Goal: Complete application form

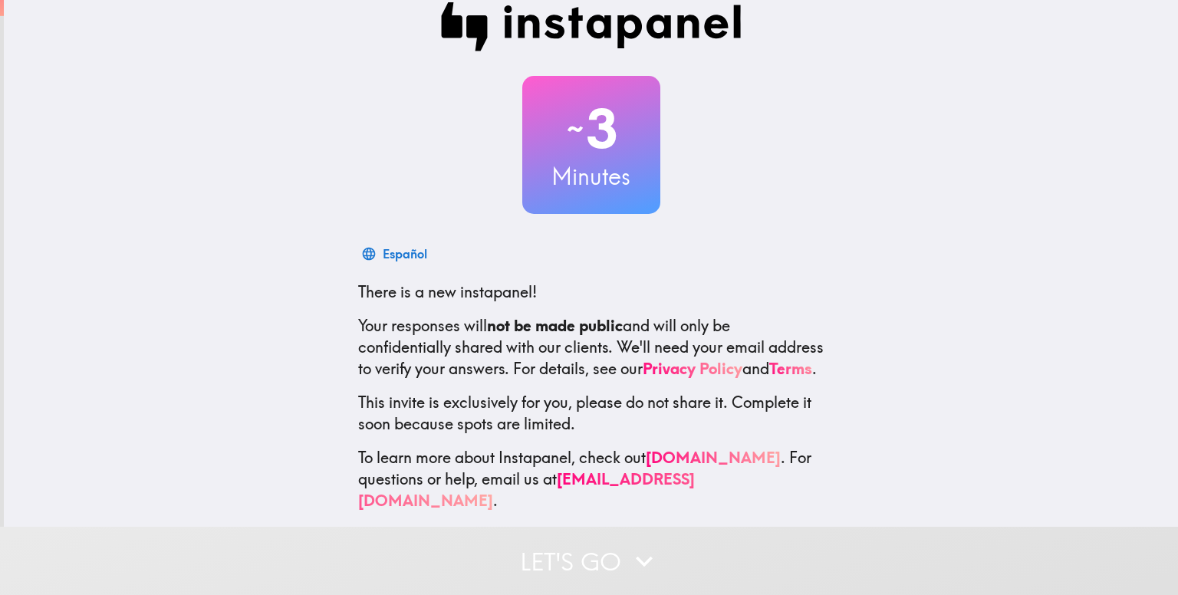
scroll to position [43, 0]
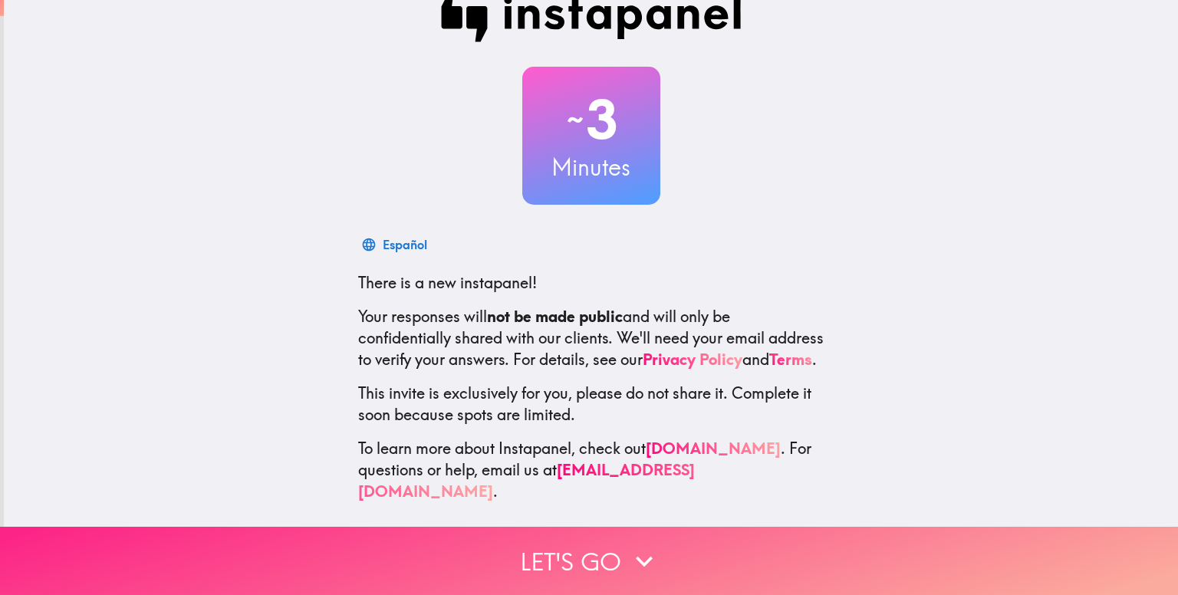
click at [620, 531] on button "Let's go" at bounding box center [589, 561] width 1178 height 68
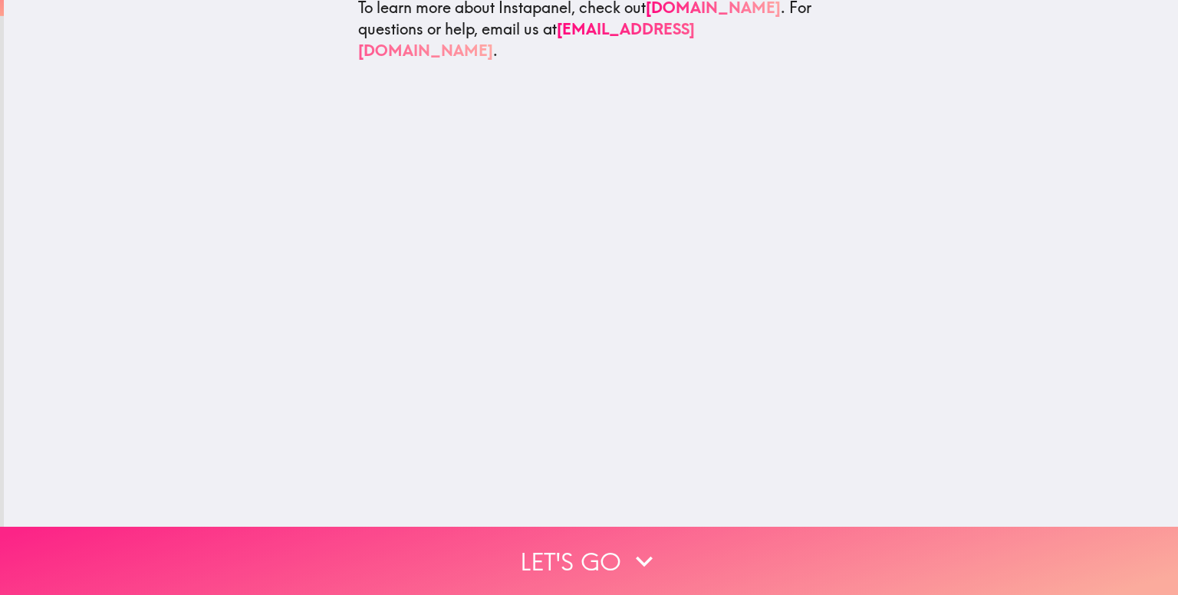
scroll to position [0, 0]
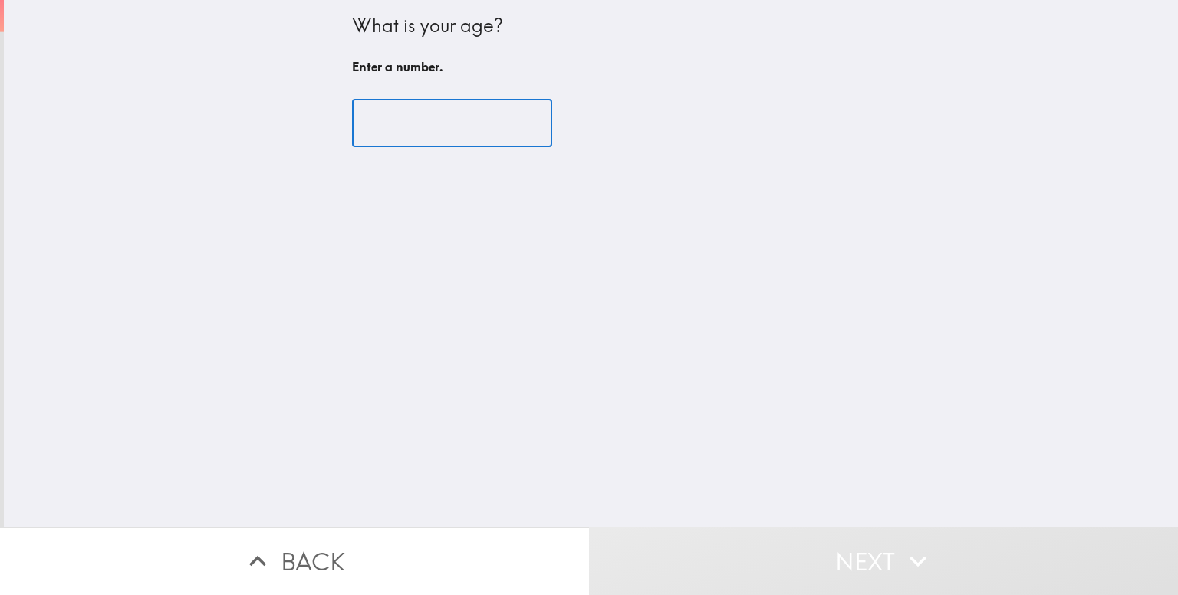
click at [429, 121] on input "number" at bounding box center [452, 124] width 200 height 48
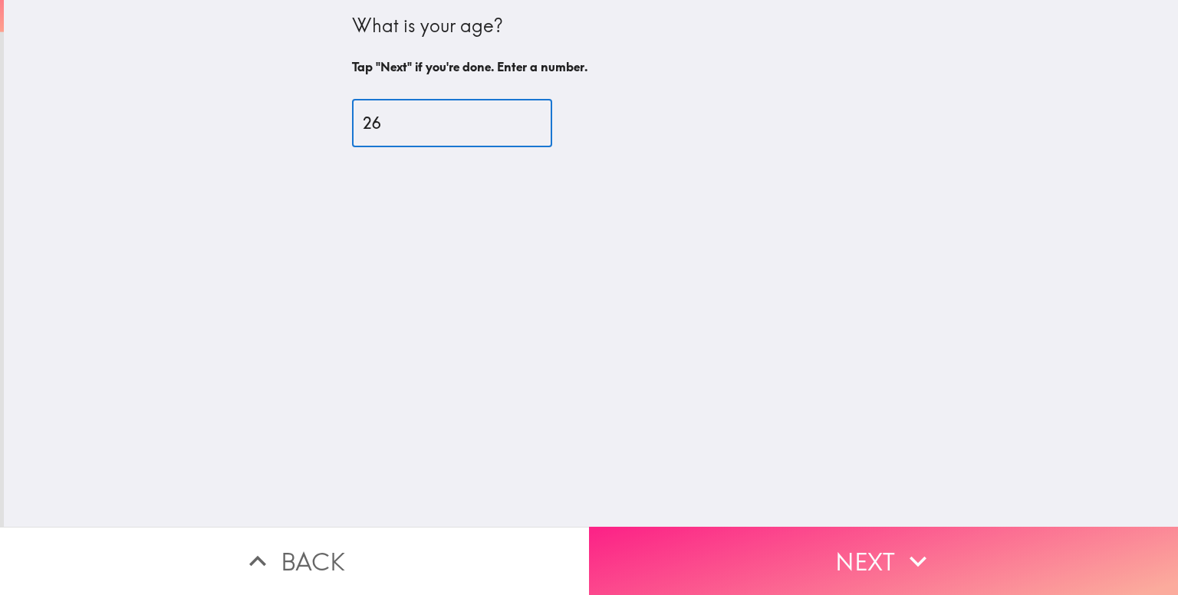
type input "26"
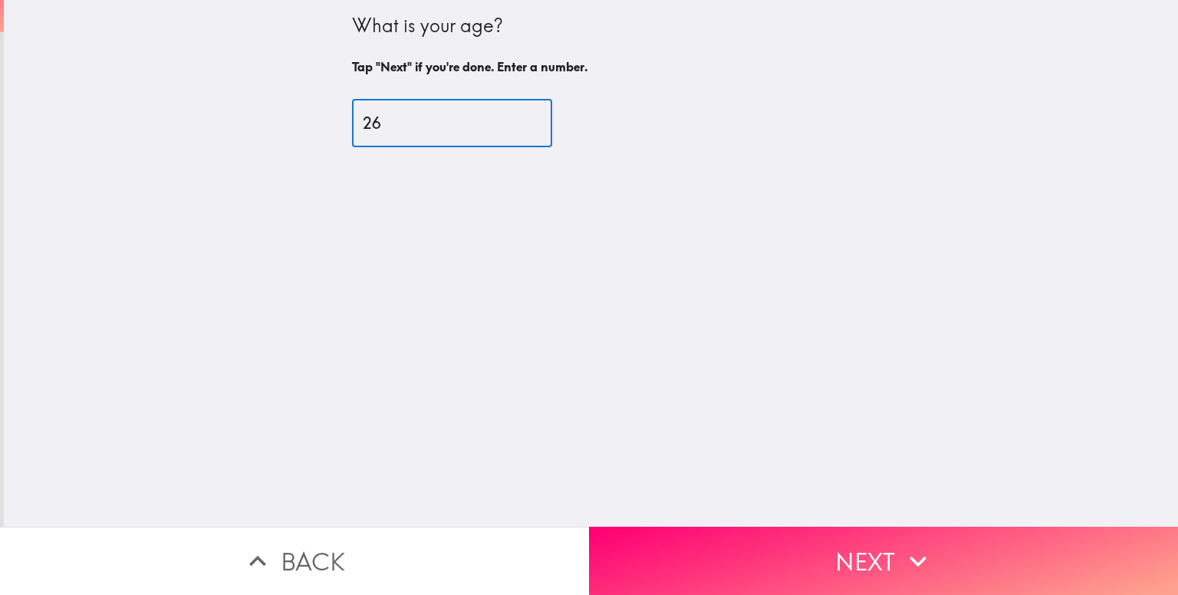
click at [946, 528] on button "Next" at bounding box center [883, 561] width 589 height 68
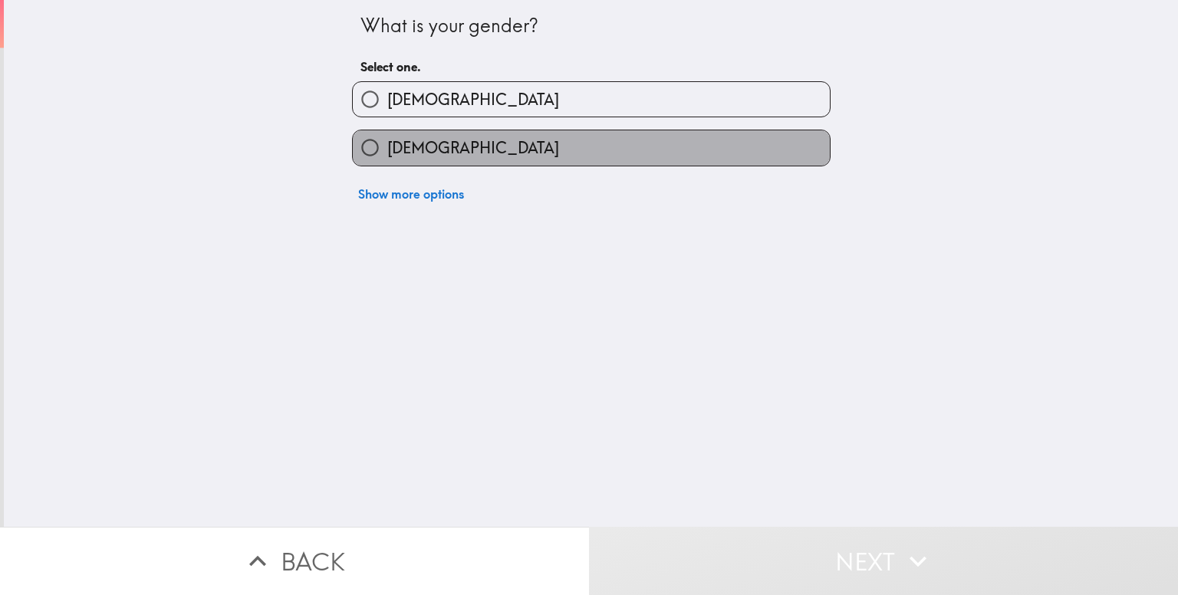
click at [489, 131] on label "[DEMOGRAPHIC_DATA]" at bounding box center [591, 147] width 477 height 35
click at [387, 131] on input "[DEMOGRAPHIC_DATA]" at bounding box center [370, 147] width 35 height 35
radio input "true"
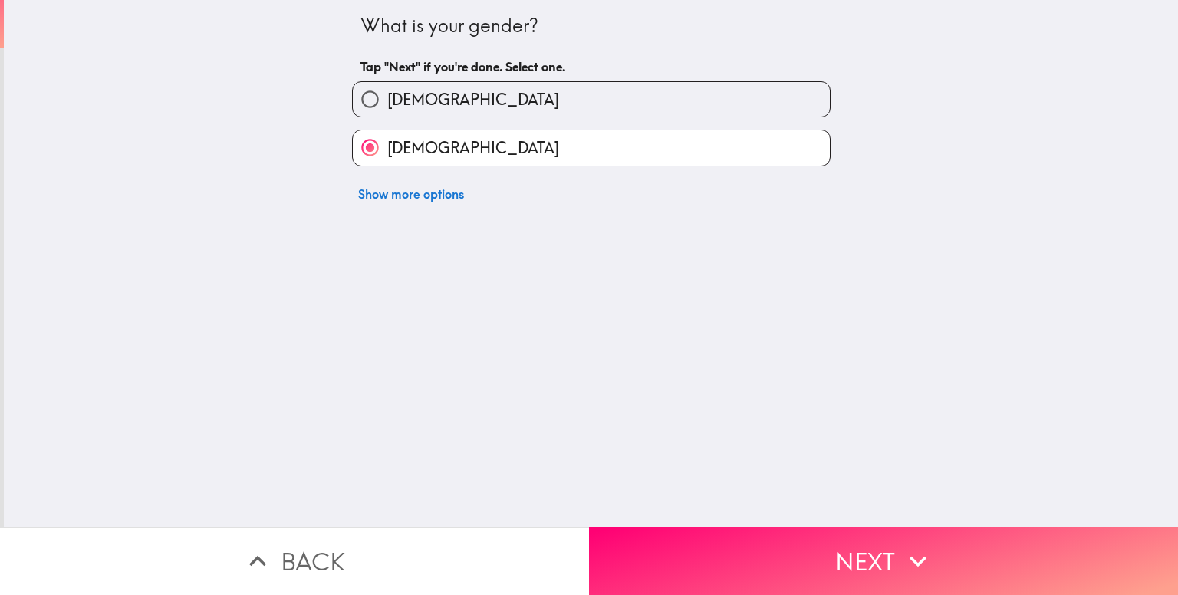
click at [864, 527] on button "Next" at bounding box center [883, 561] width 589 height 68
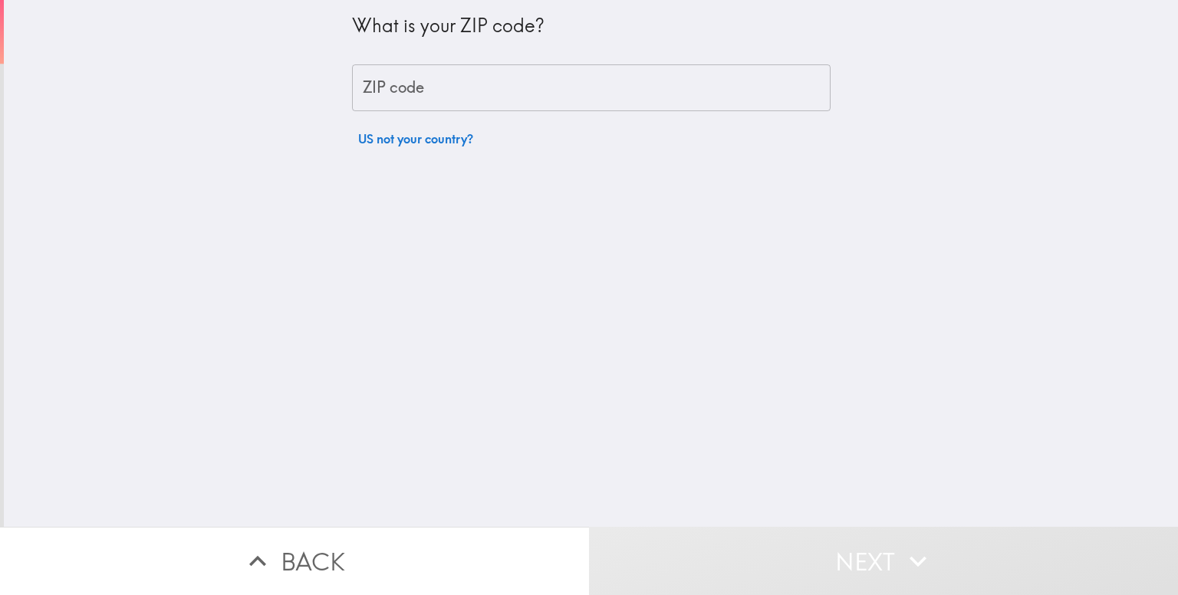
click at [531, 104] on input "ZIP code" at bounding box center [591, 88] width 479 height 48
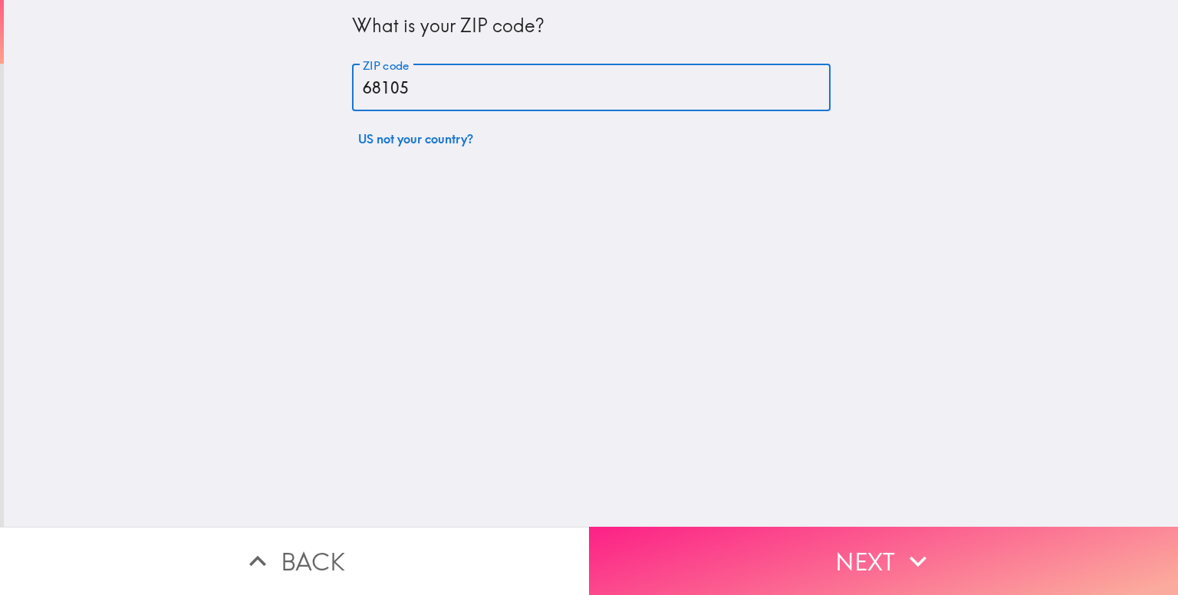
type input "68105"
click at [764, 555] on button "Next" at bounding box center [883, 561] width 589 height 68
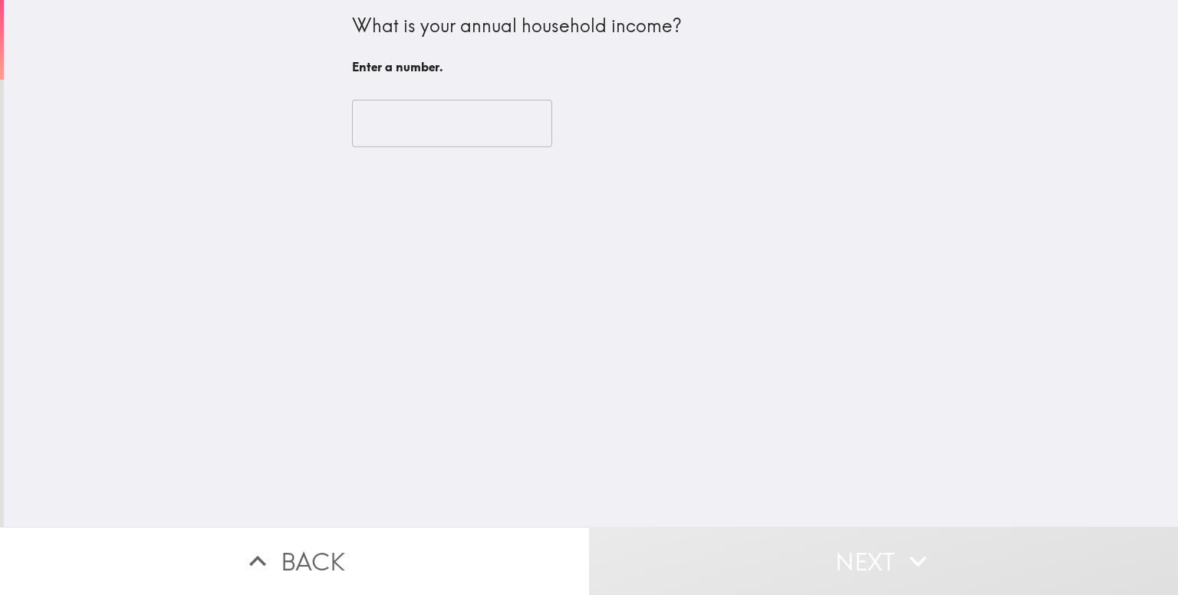
click at [453, 115] on input "number" at bounding box center [452, 124] width 200 height 48
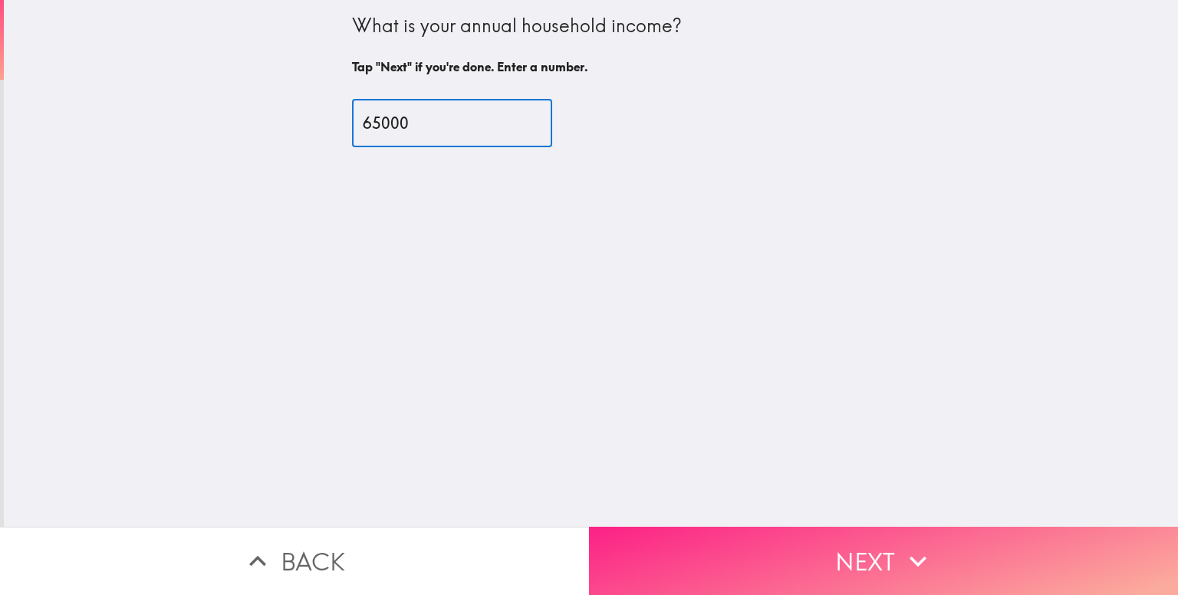
type input "65000"
click at [718, 532] on button "Next" at bounding box center [883, 561] width 589 height 68
